Goal: Check status: Check status

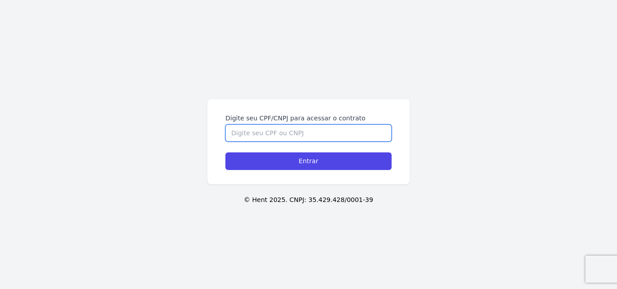
click at [273, 133] on input "Digite seu CPF/CNPJ para acessar o contrato" at bounding box center [308, 133] width 166 height 17
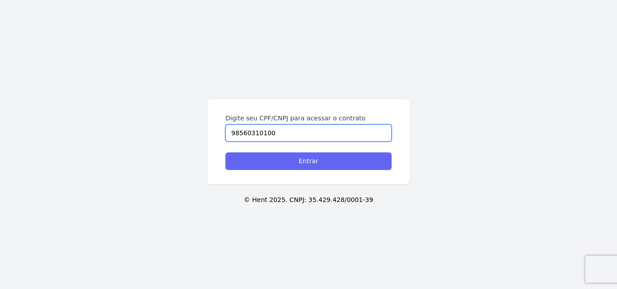
type input "98560310100"
click at [320, 166] on input "Entrar" at bounding box center [308, 162] width 166 height 18
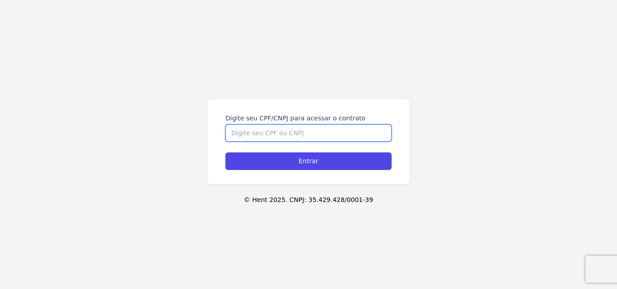
click at [265, 130] on input "Digite seu CPF/CNPJ para acessar o contrato" at bounding box center [308, 133] width 166 height 17
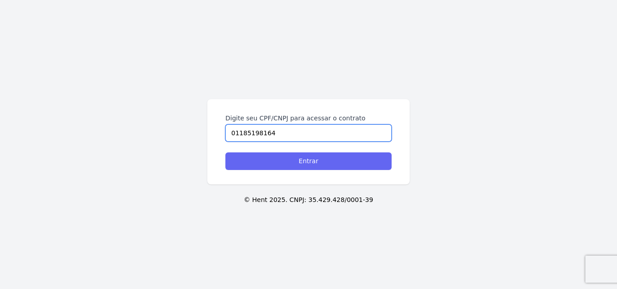
type input "01185198164"
click at [296, 160] on input "Entrar" at bounding box center [308, 162] width 166 height 18
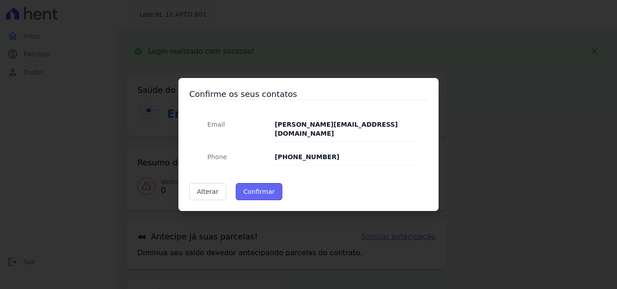
click at [260, 184] on button "Confirmar" at bounding box center [259, 191] width 47 height 17
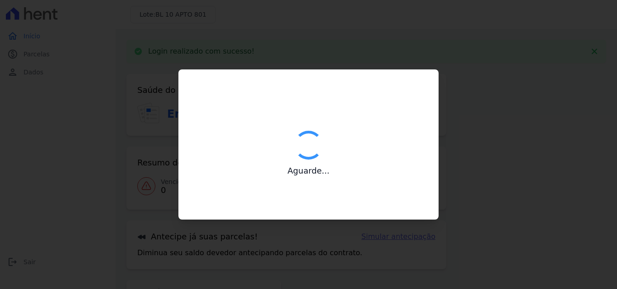
type input "Contatos confirmados com sucesso."
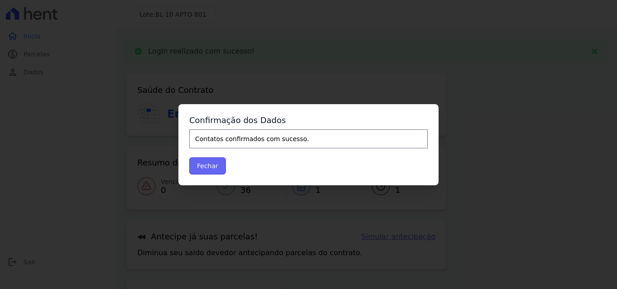
click at [214, 163] on button "Fechar" at bounding box center [207, 166] width 37 height 17
